Goal: Find specific page/section

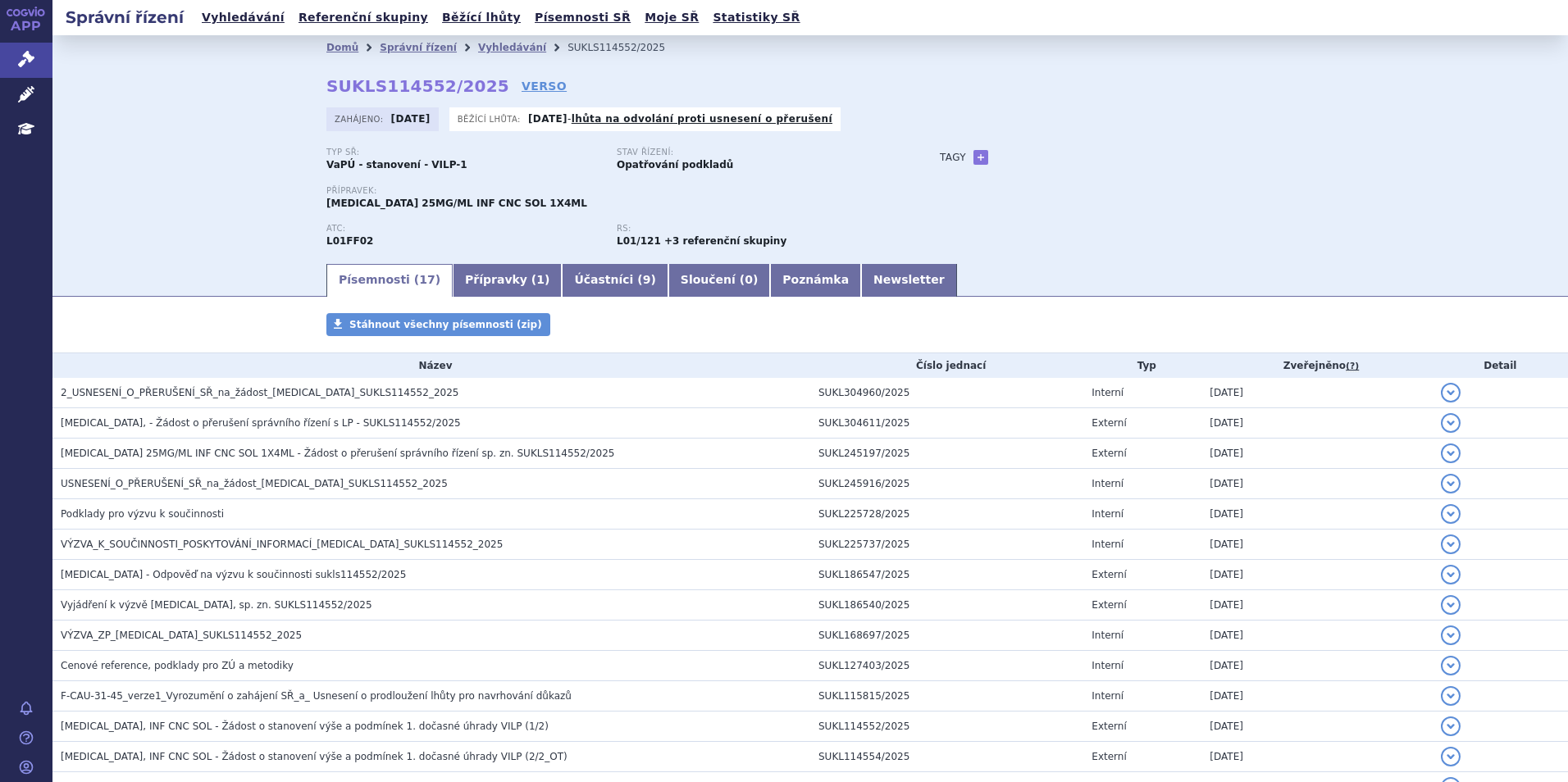
scroll to position [82, 0]
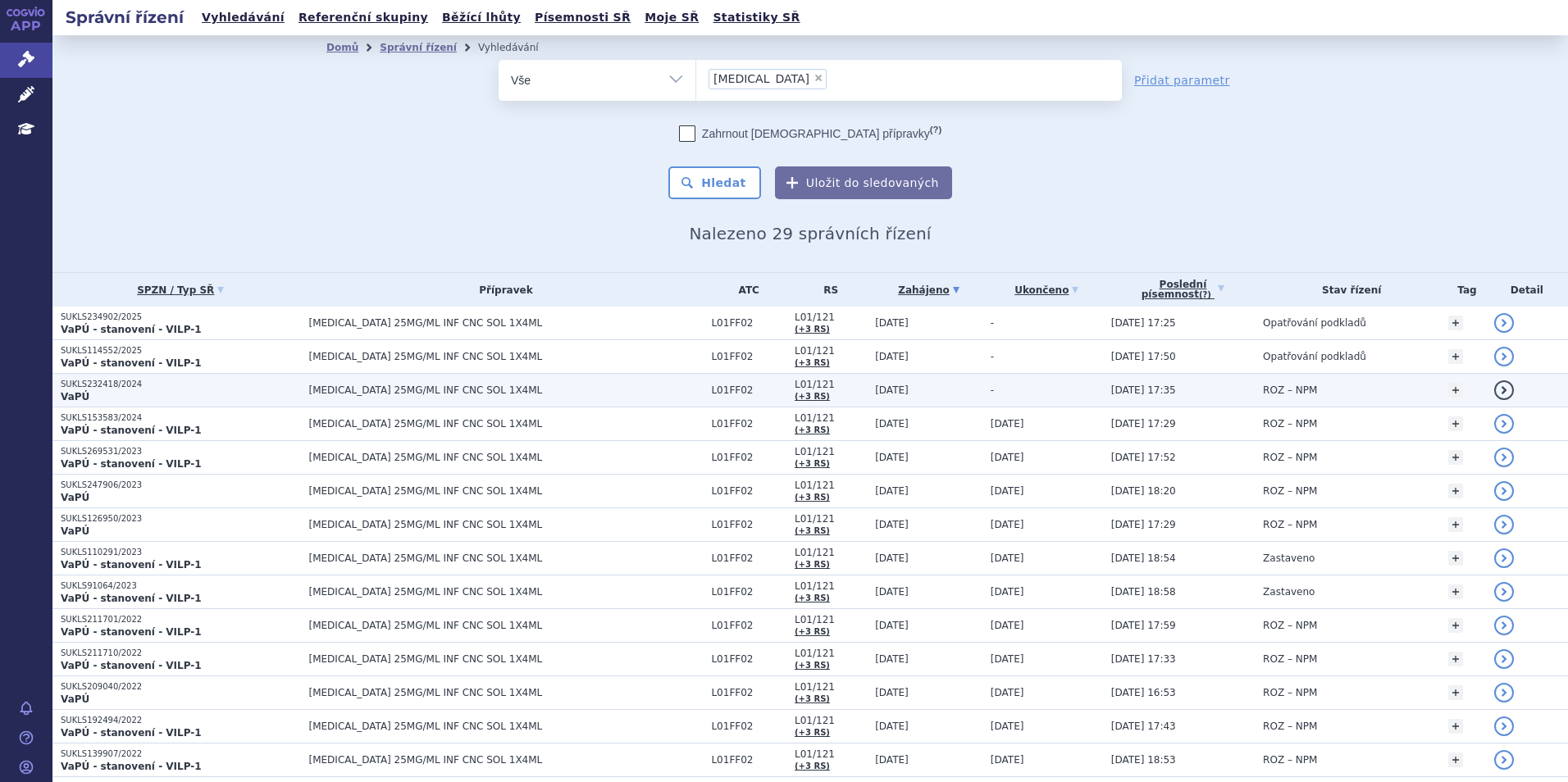
click at [132, 397] on p "VaPÚ" at bounding box center [180, 397] width 240 height 13
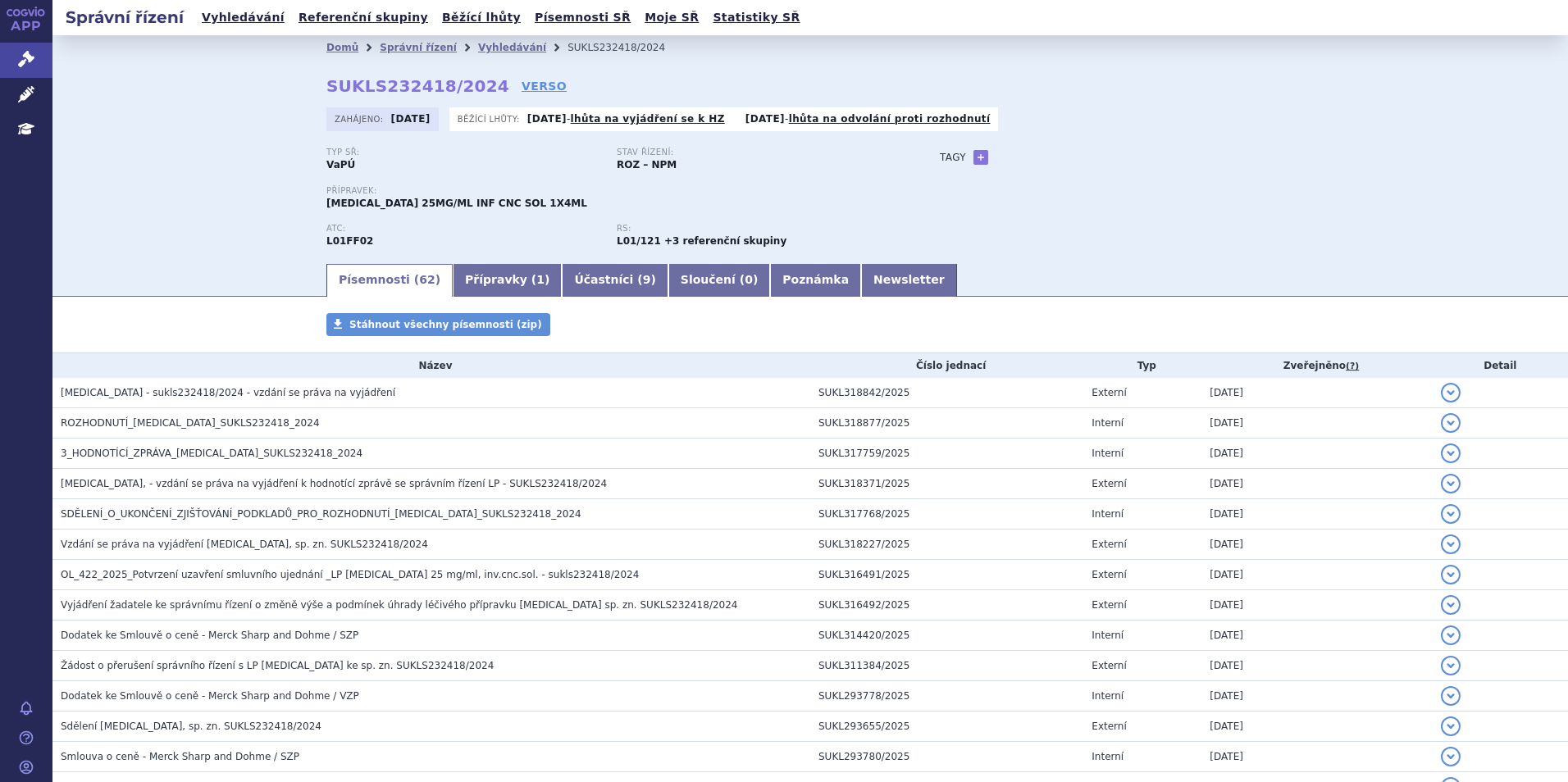
drag, startPoint x: 474, startPoint y: 94, endPoint x: 322, endPoint y: 96, distance: 152.0
click at [322, 96] on div "Domů Správní řízení Vyhledávání SUKLS232418/2024 SUKLS232418/2024 VERSO Zahájen…" at bounding box center [810, 160] width 1033 height 202
click at [316, 98] on div "Domů Správní řízení Vyhledávání SUKLS232418/2024 SUKLS232418/2024 VERSO Zahájen…" at bounding box center [810, 160] width 1033 height 202
drag, startPoint x: 326, startPoint y: 88, endPoint x: 471, endPoint y: 83, distance: 145.1
click at [471, 83] on strong "SUKLS232418/2024" at bounding box center [418, 86] width 183 height 20
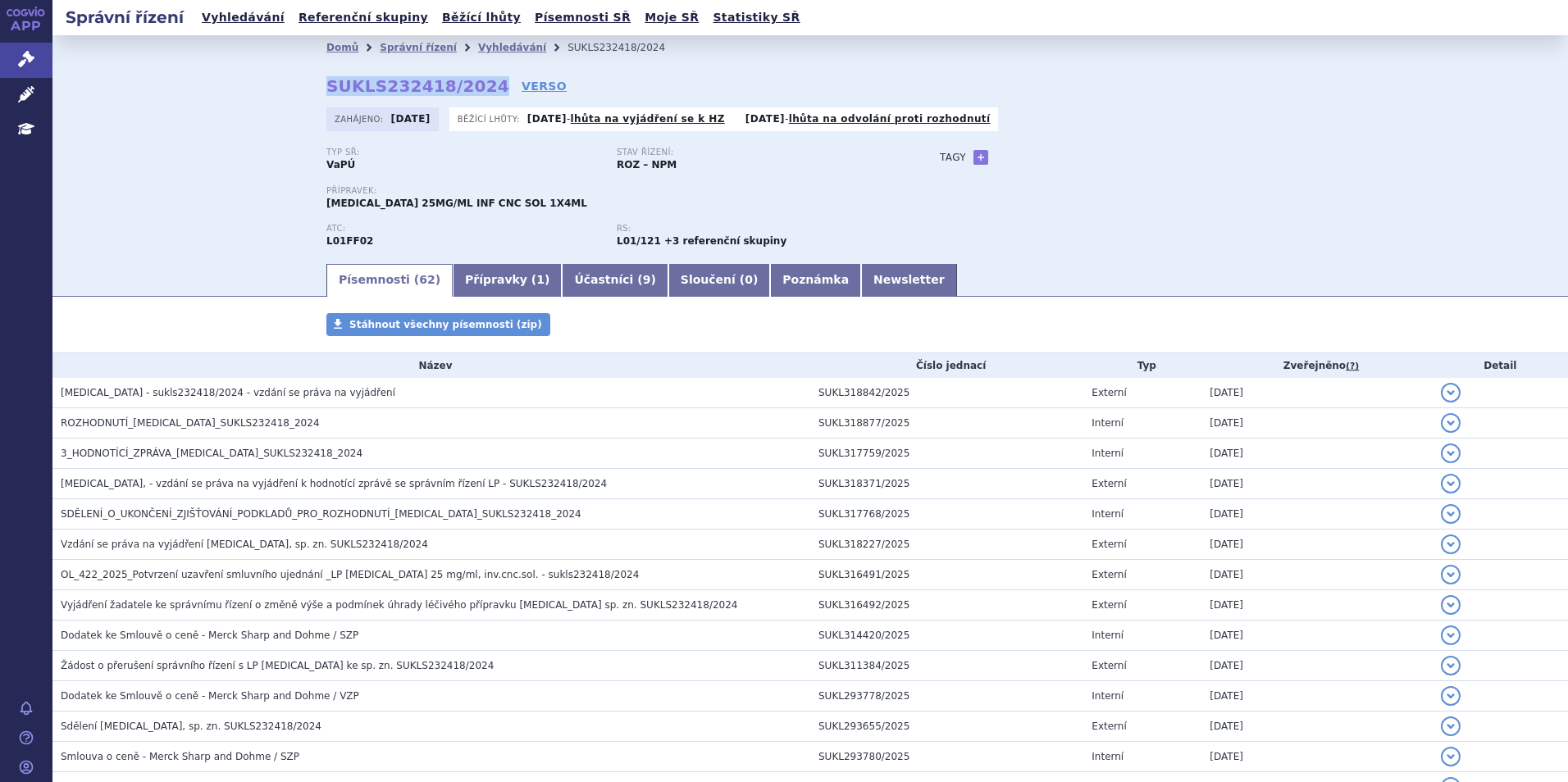
copy strong "SUKLS232418/2024"
